Goal: Task Accomplishment & Management: Use online tool/utility

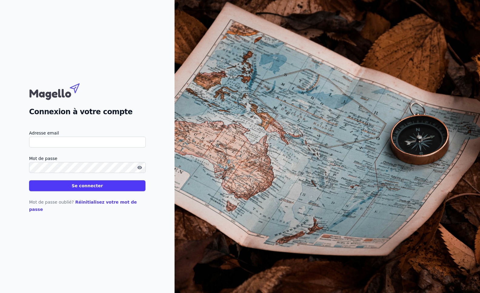
click at [52, 147] on input "Adresse email" at bounding box center [87, 142] width 117 height 11
drag, startPoint x: 82, startPoint y: 146, endPoint x: -18, endPoint y: 147, distance: 100.5
click at [0, 147] on html "Connexion à votre compte Adresse email [EMAIL_ADDRESS][DOMAIN_NAME] Mot de pass…" at bounding box center [240, 146] width 480 height 293
type input "[EMAIL_ADDRESS][DOMAIN_NAME]"
click at [102, 188] on button "Se connecter" at bounding box center [87, 185] width 116 height 11
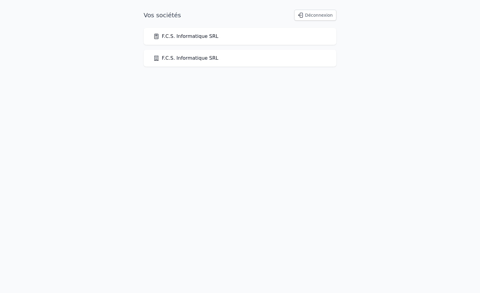
click at [203, 38] on link "F.C.S. Informatique SRL" at bounding box center [185, 36] width 65 height 7
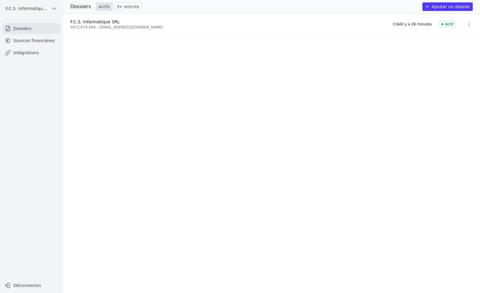
click at [31, 53] on link "Intégrations" at bounding box center [31, 52] width 58 height 11
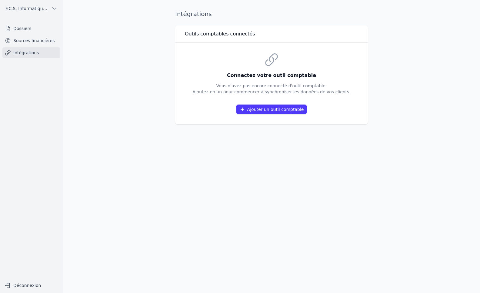
click at [285, 110] on button "Ajouter un outil comptable" at bounding box center [271, 109] width 71 height 10
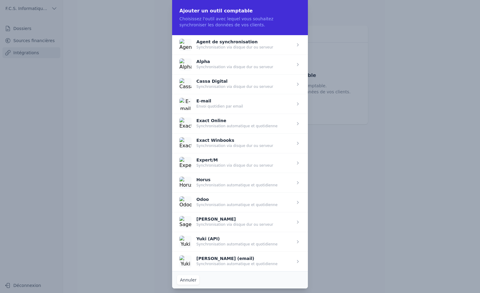
click at [233, 41] on span "button" at bounding box center [240, 45] width 136 height 20
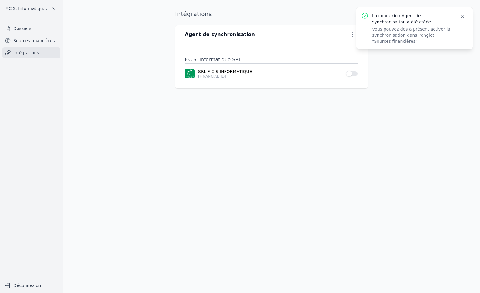
click at [353, 75] on button "Use setting" at bounding box center [352, 74] width 12 height 6
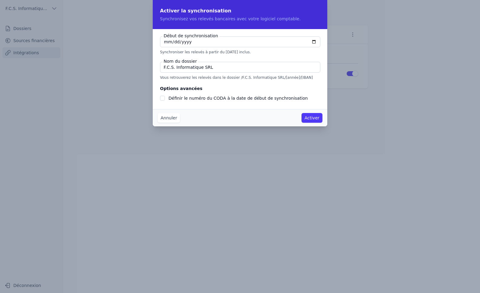
checkbox input "false"
type input "[DATE]"
click at [311, 118] on button "Activer" at bounding box center [311, 118] width 21 height 10
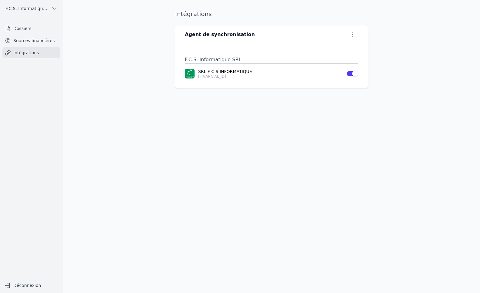
click at [22, 53] on link "Intégrations" at bounding box center [31, 52] width 58 height 11
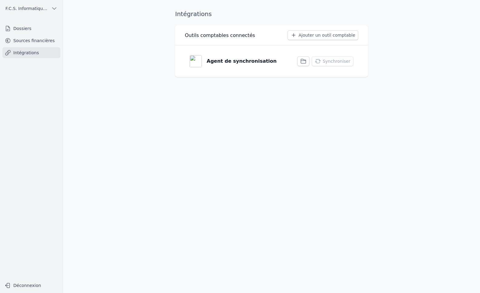
click at [306, 61] on icon "button" at bounding box center [303, 61] width 6 height 6
click at [336, 61] on button "Synchroniser" at bounding box center [332, 61] width 41 height 10
click at [325, 35] on button "Ajouter un outil comptable" at bounding box center [322, 35] width 71 height 10
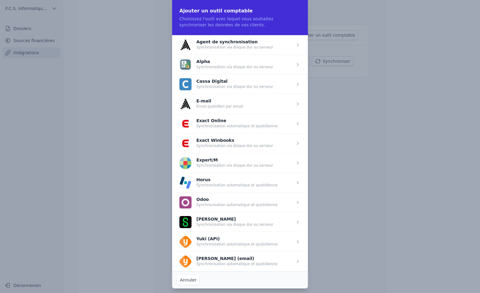
click at [219, 42] on span "button" at bounding box center [240, 45] width 136 height 20
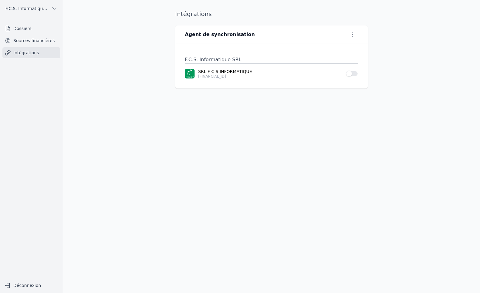
click at [463, 18] on main "Intégrations Agent de synchronisation F.C.S. Informatique SRL SRL F C S INFORMA…" at bounding box center [240, 146] width 480 height 293
click at [352, 35] on icon "button" at bounding box center [352, 34] width 6 height 6
click at [351, 46] on button "Renommer" at bounding box center [342, 46] width 37 height 11
type input "Agent de synchronisation 2"
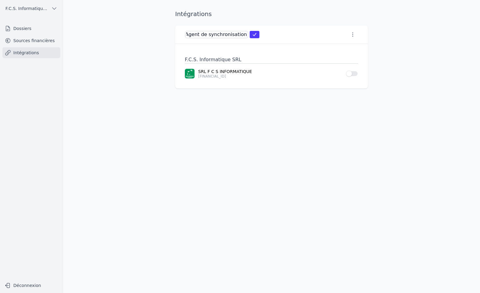
scroll to position [0, 0]
click at [289, 72] on p "SRL F C S INFORMATIQUE" at bounding box center [270, 71] width 144 height 6
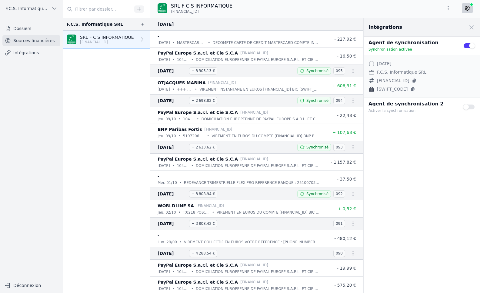
click at [24, 52] on link "Intégrations" at bounding box center [31, 52] width 58 height 11
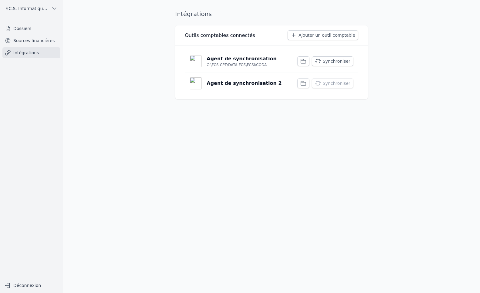
click at [306, 84] on icon "button" at bounding box center [303, 83] width 6 height 6
click at [240, 85] on p "Agent de synchronisation 2" at bounding box center [243, 83] width 75 height 7
